Goal: Find contact information: Find contact information

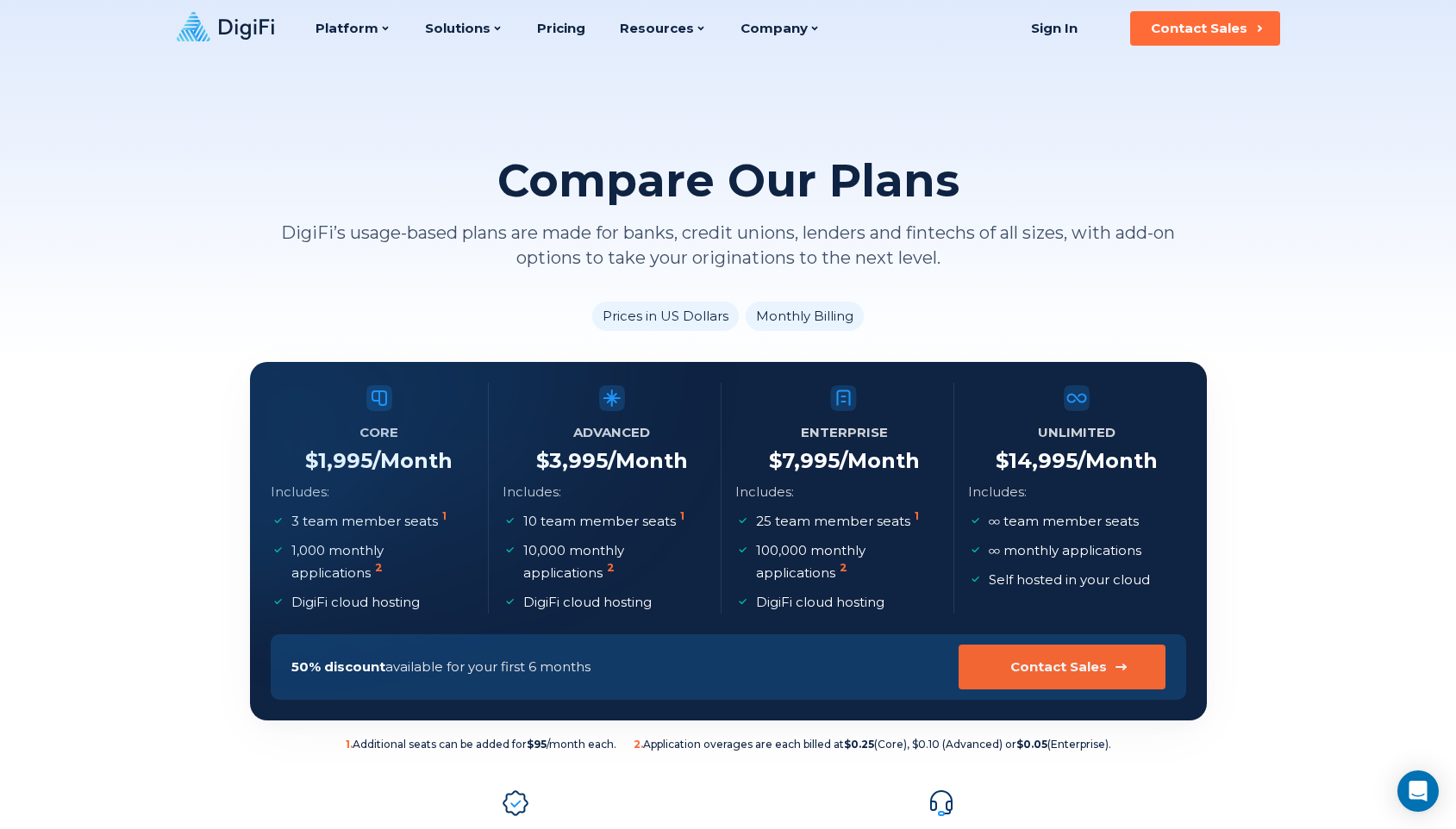
click at [1054, 658] on div "Contact Sales" at bounding box center [1058, 666] width 97 height 17
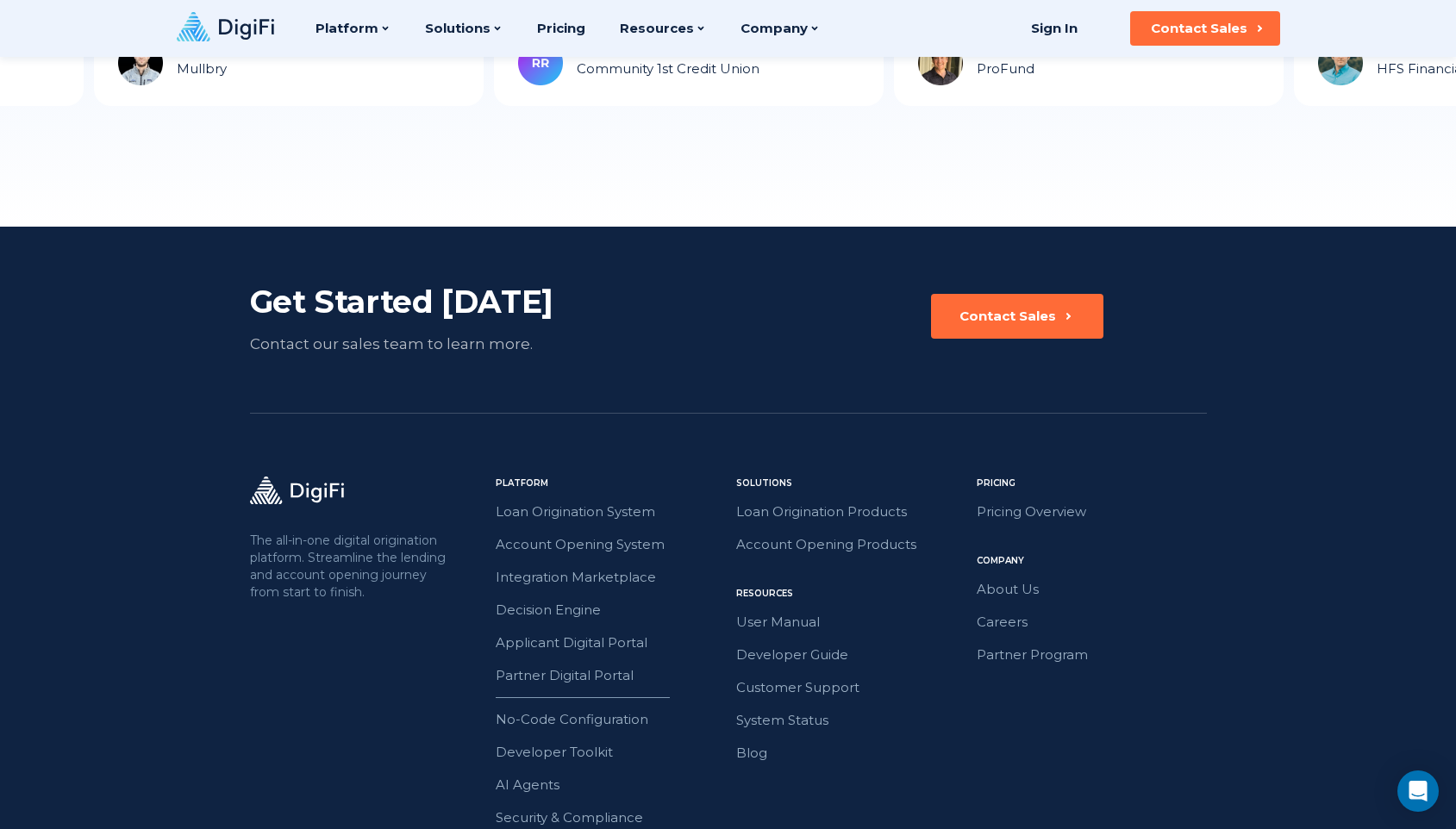
scroll to position [1958, 0]
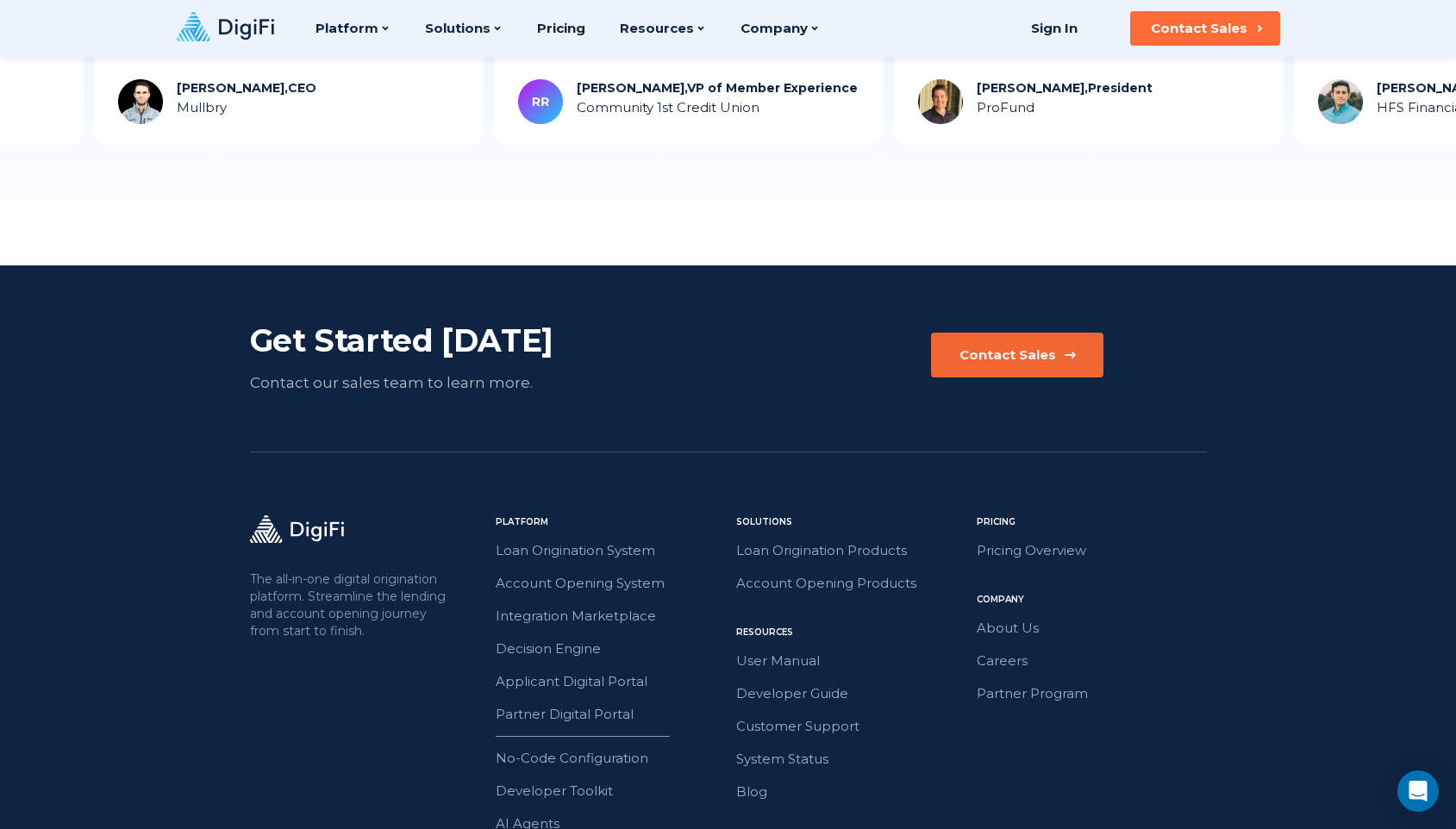
click at [950, 356] on button "Contact Sales" at bounding box center [1017, 355] width 172 height 44
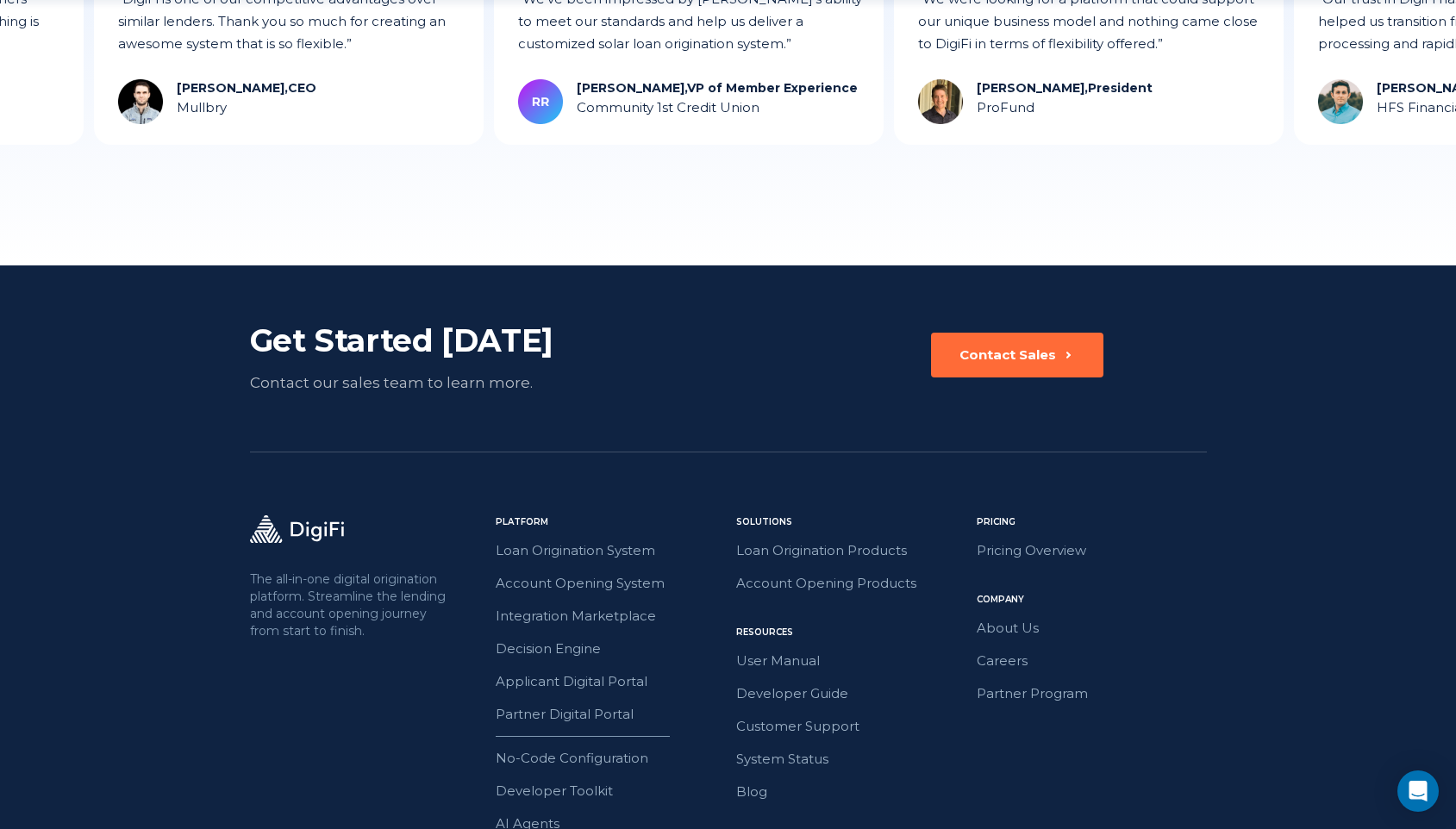
scroll to position [2091, 0]
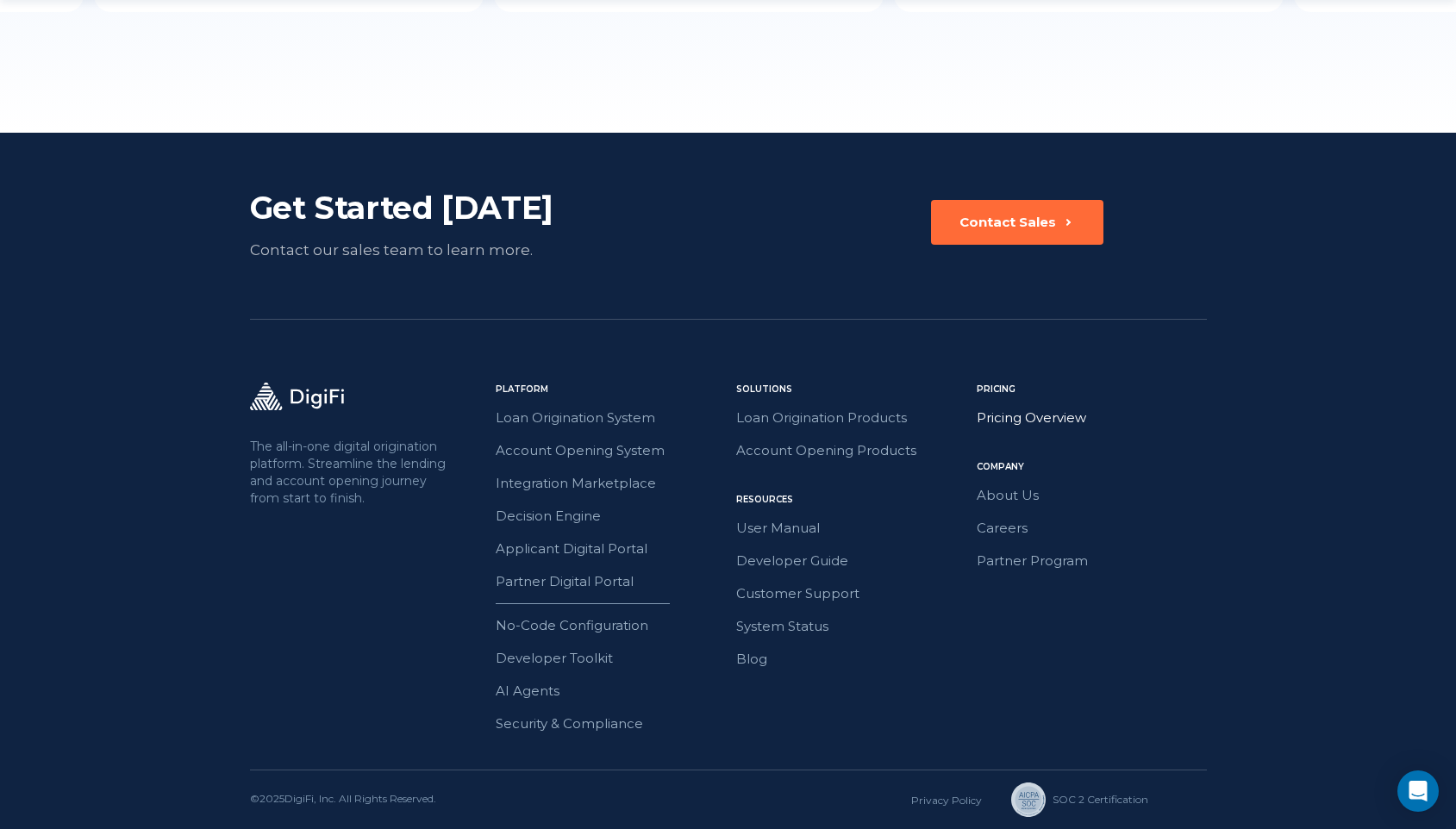
click at [1001, 417] on link "Pricing Overview" at bounding box center [1091, 418] width 230 height 22
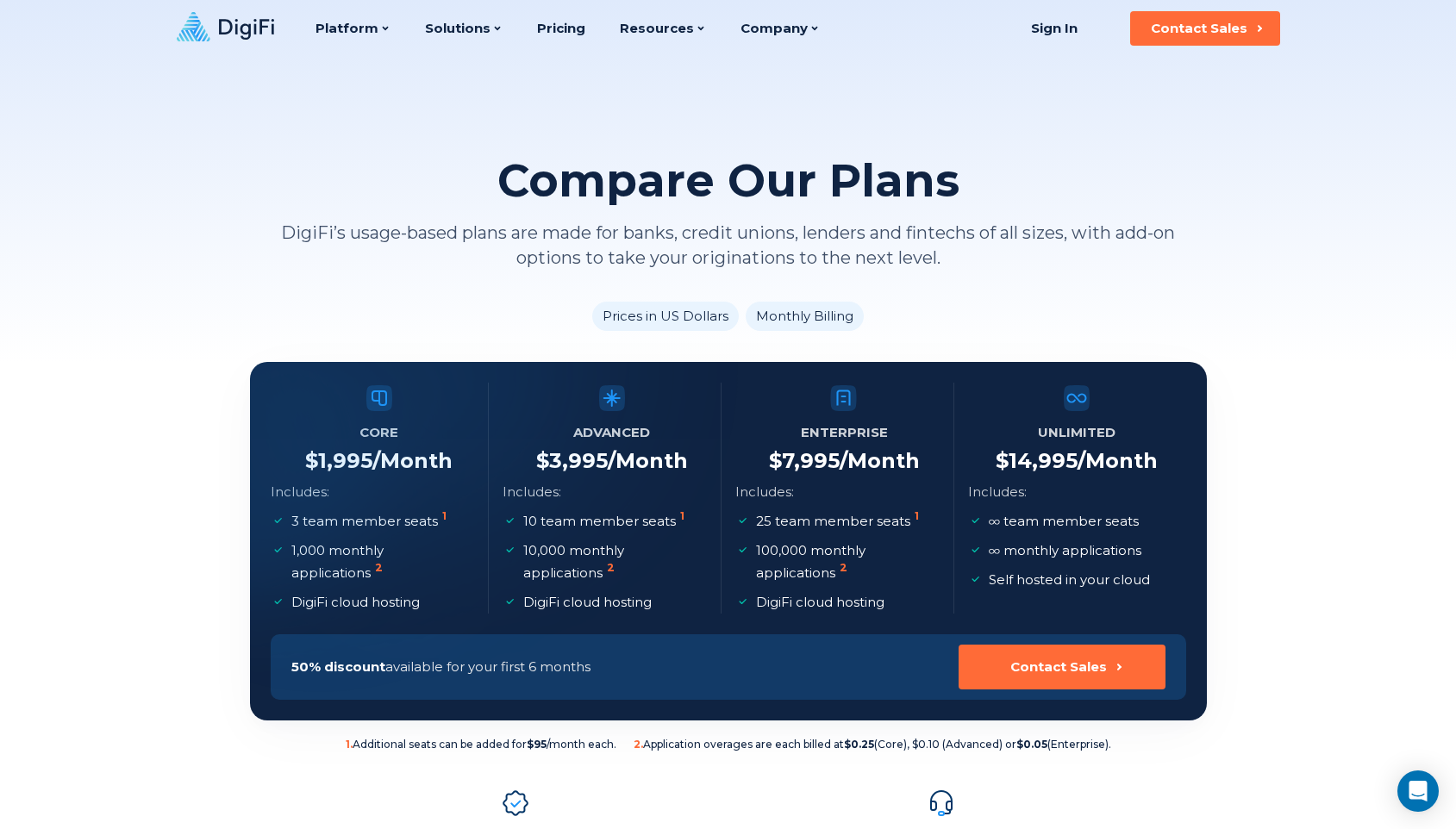
click at [170, 355] on div "Compare Our Plans DigiFi’s usage-based plans are made for banks, credit unions,…" at bounding box center [728, 181] width 1456 height 363
